Goal: Information Seeking & Learning: Find specific fact

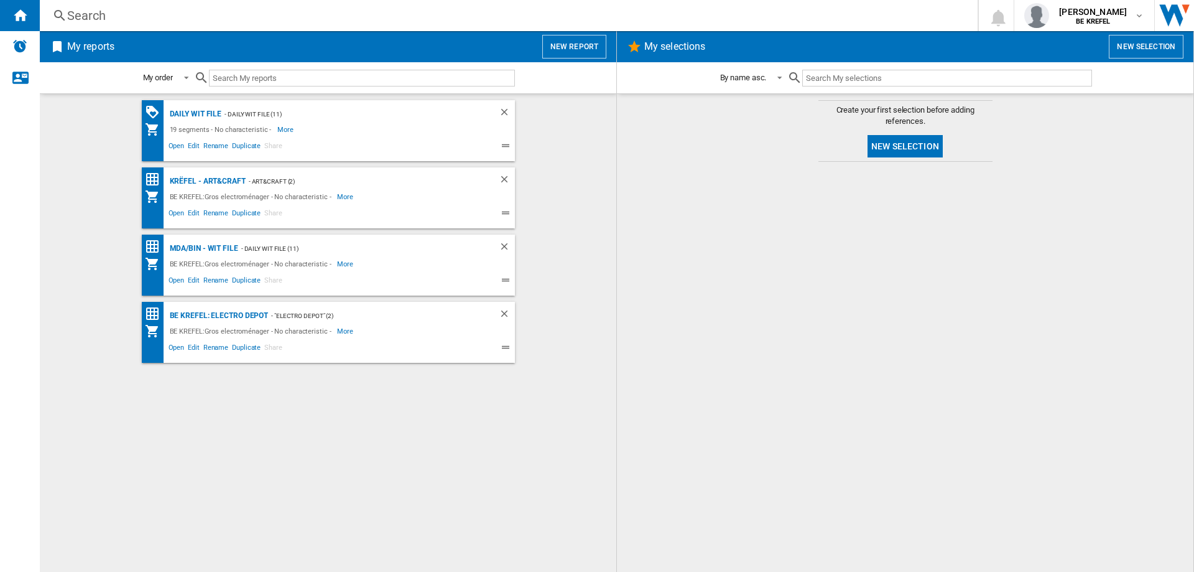
click at [93, 17] on div "Search" at bounding box center [506, 15] width 878 height 17
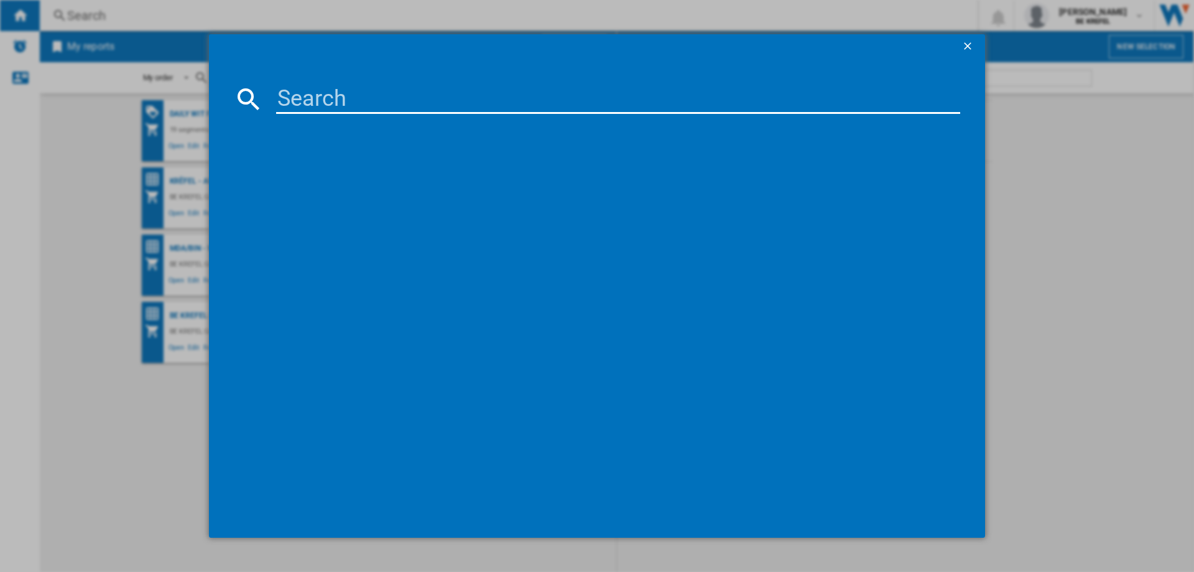
click at [358, 105] on input at bounding box center [618, 99] width 684 height 30
type input "21003100"
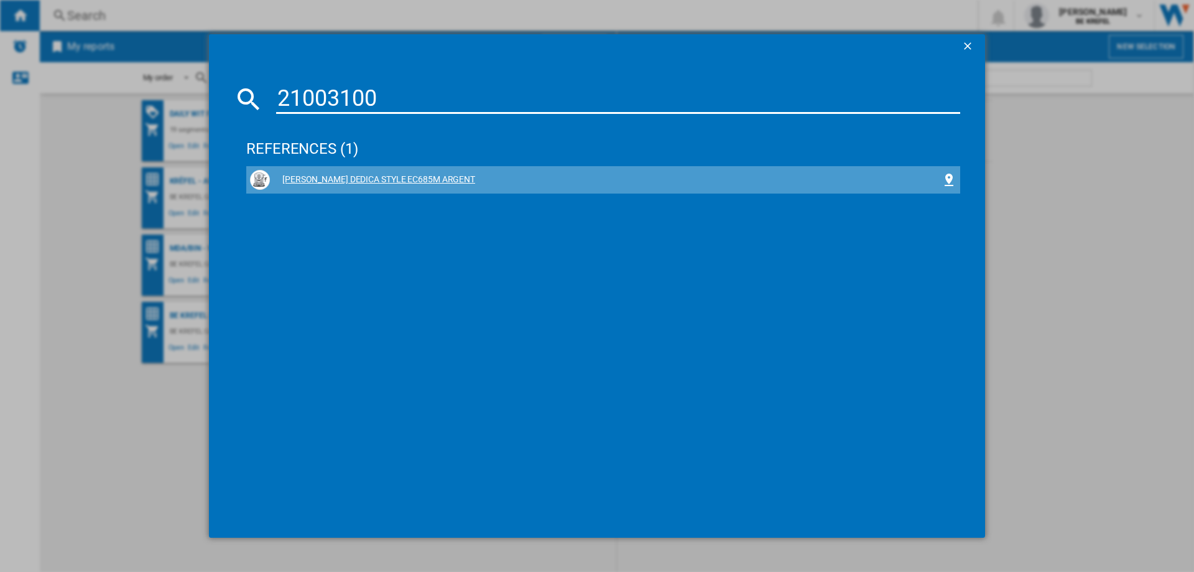
click at [332, 175] on div "[PERSON_NAME] DEDICA STYLE EC685M ARGENT" at bounding box center [606, 180] width 672 height 12
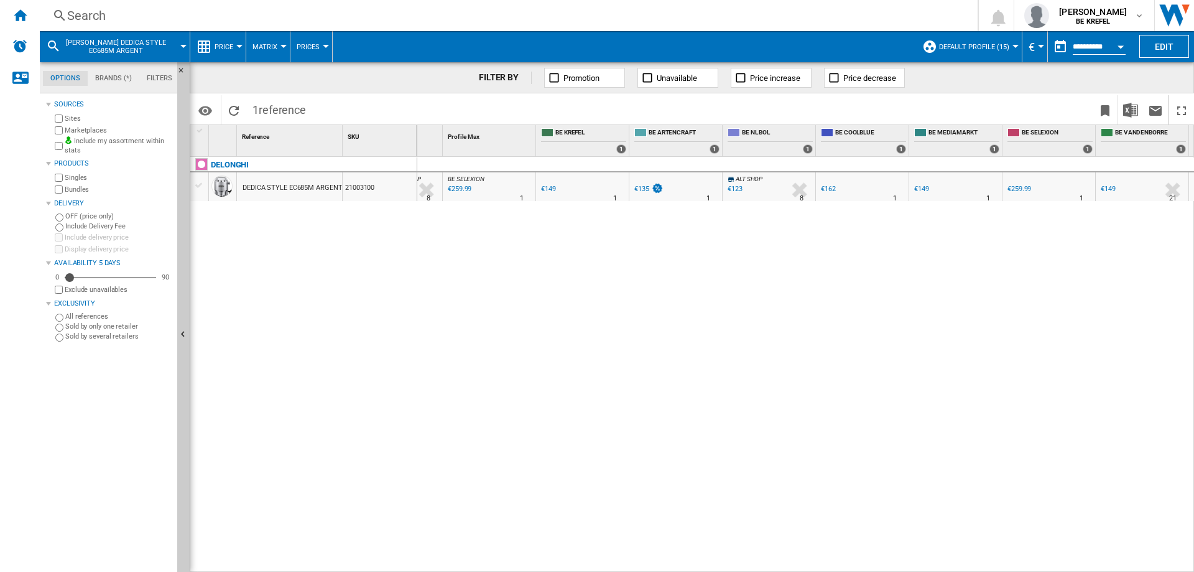
click at [922, 188] on div "€149" at bounding box center [921, 189] width 15 height 8
